Goal: Information Seeking & Learning: Learn about a topic

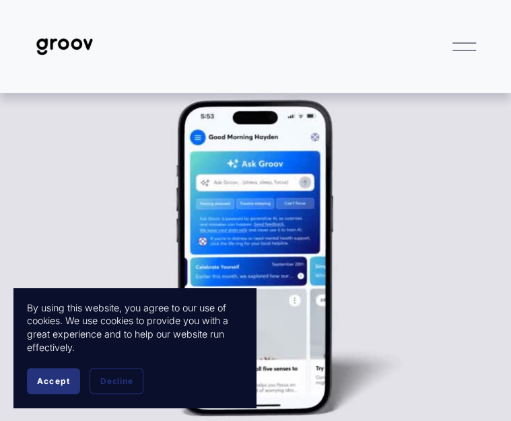
click at [59, 376] on button "Accept" at bounding box center [53, 381] width 53 height 26
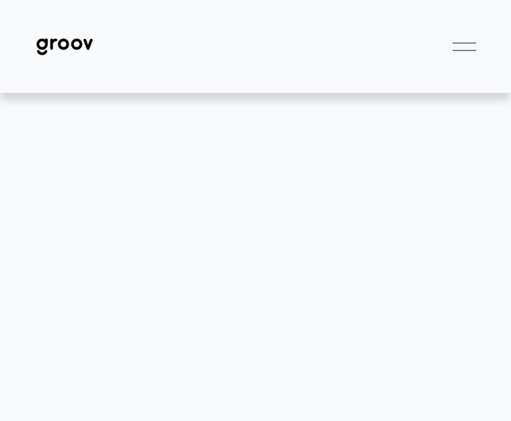
click at [464, 56] on div at bounding box center [464, 47] width 24 height 24
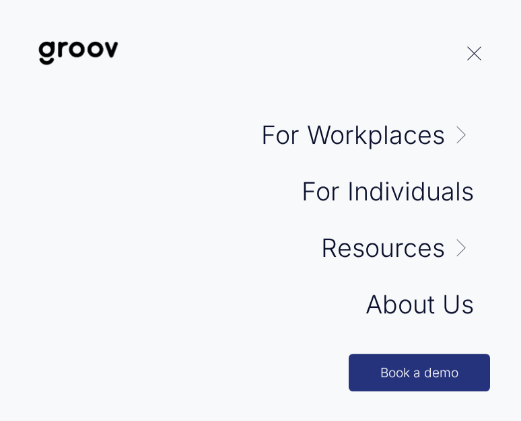
click at [432, 184] on link "For Individuals" at bounding box center [388, 192] width 172 height 26
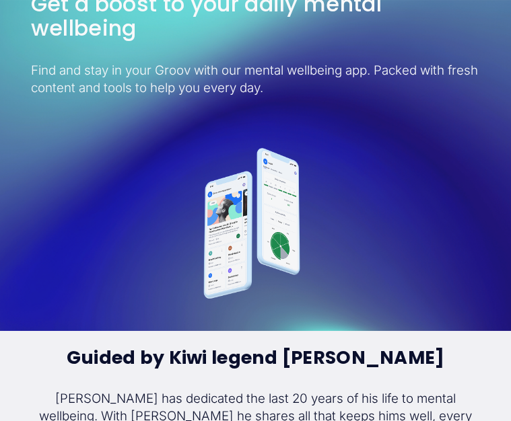
scroll to position [3051, 0]
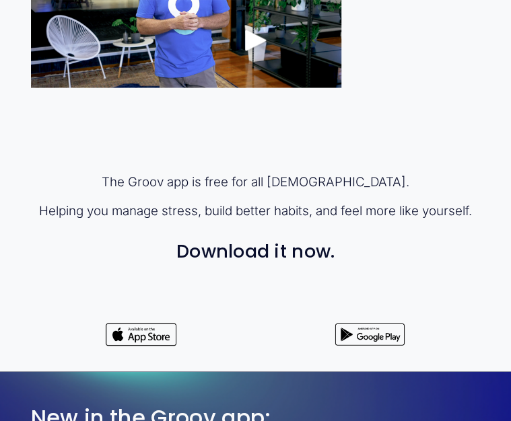
scroll to position [850, 0]
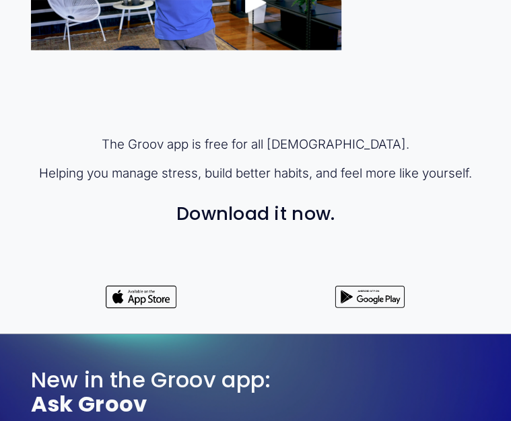
click at [400, 110] on div "The Groov app is free for all [DEMOGRAPHIC_DATA]. Helping you manage stress, bu…" at bounding box center [255, 97] width 511 height 442
